Goal: Navigation & Orientation: Find specific page/section

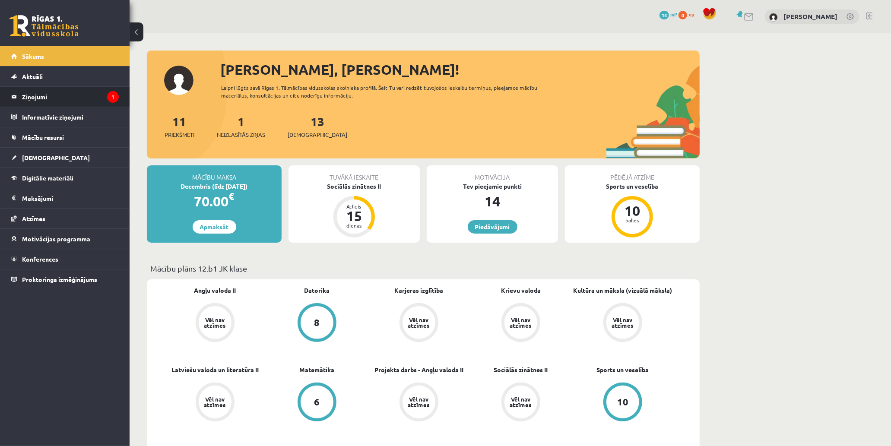
click at [85, 91] on legend "Ziņojumi 1" at bounding box center [70, 97] width 97 height 20
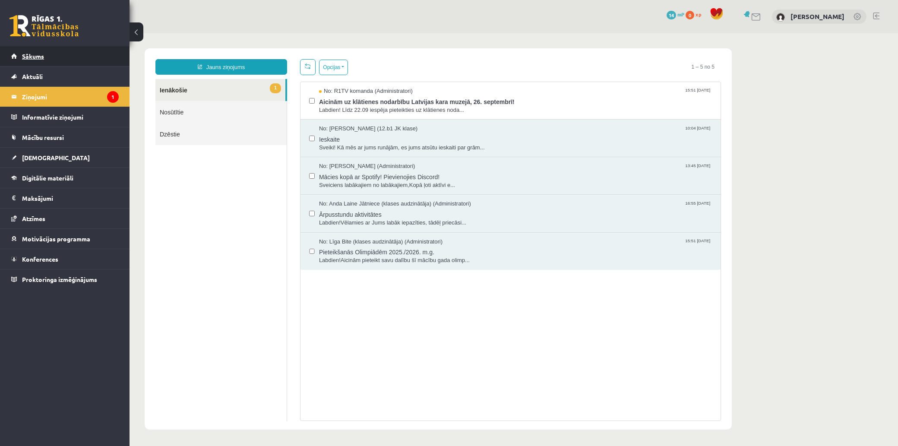
click at [66, 62] on link "Sākums" at bounding box center [65, 56] width 108 height 20
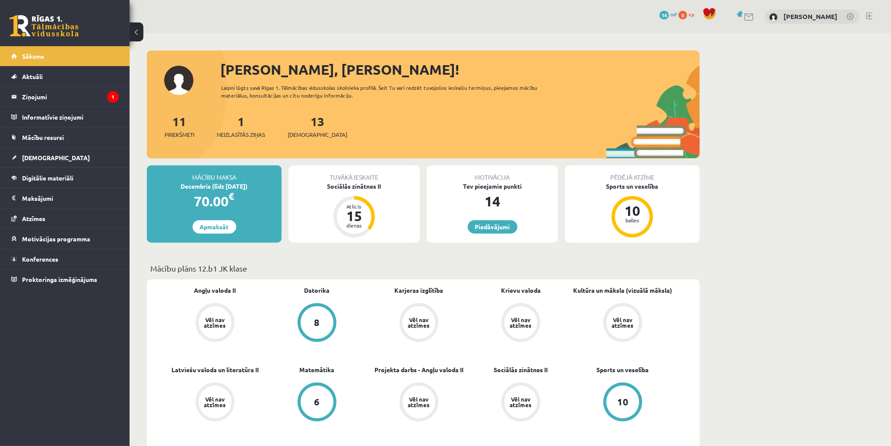
click at [669, 16] on span "14" at bounding box center [664, 15] width 10 height 9
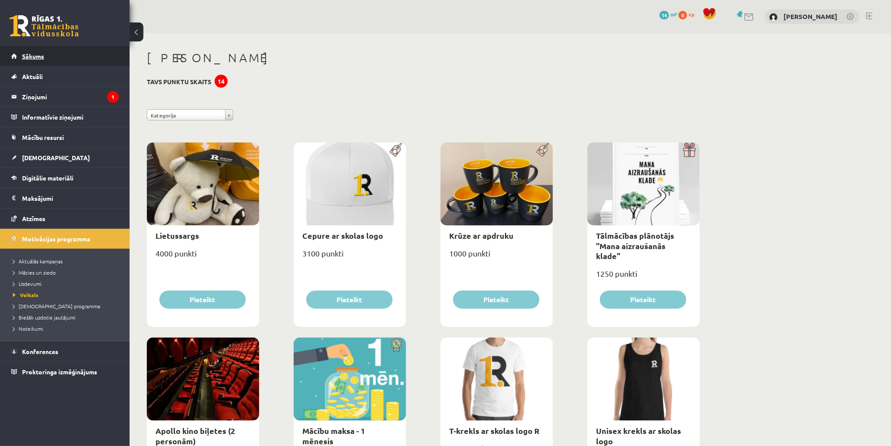
click at [54, 59] on link "Sākums" at bounding box center [65, 56] width 108 height 20
